Goal: Task Accomplishment & Management: Manage account settings

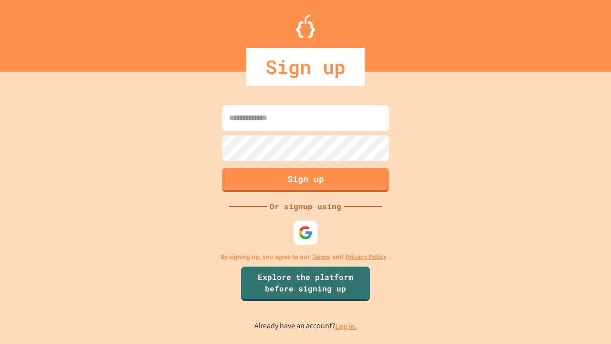
click at [347, 326] on link "Log in." at bounding box center [346, 326] width 22 height 10
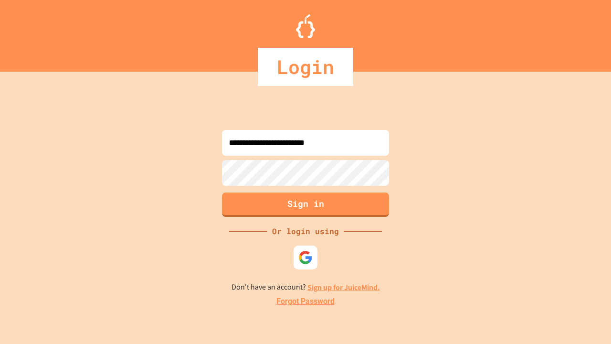
type input "**********"
